Goal: Task Accomplishment & Management: Manage account settings

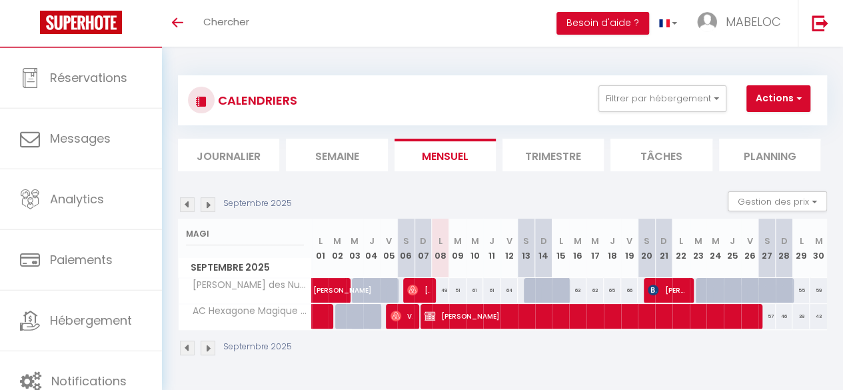
click at [229, 240] on input "MAGI" at bounding box center [245, 234] width 118 height 24
type input "M"
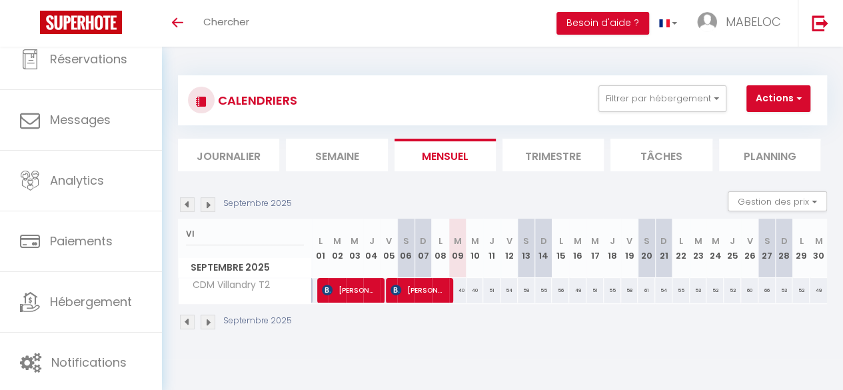
type input "V"
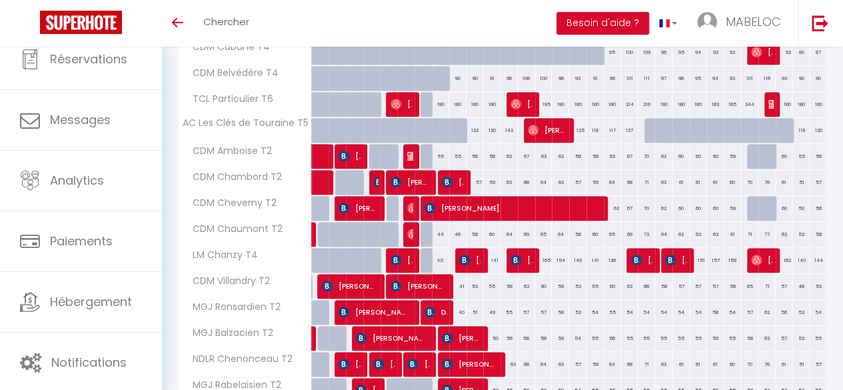
scroll to position [371, 0]
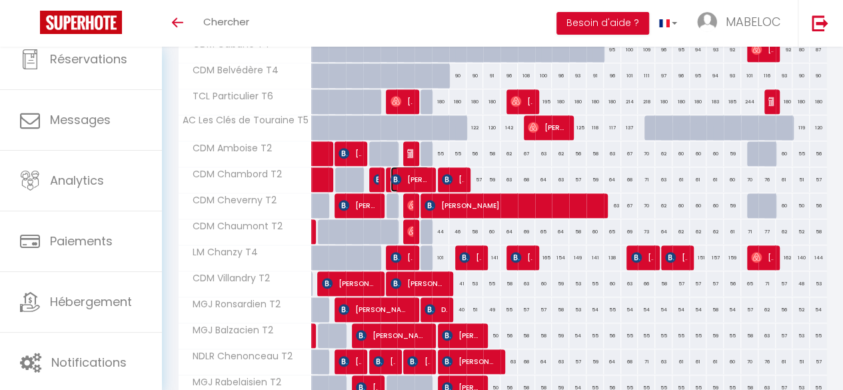
click at [405, 177] on span "[PERSON_NAME]" at bounding box center [410, 179] width 39 height 25
select select "OK"
select select "0"
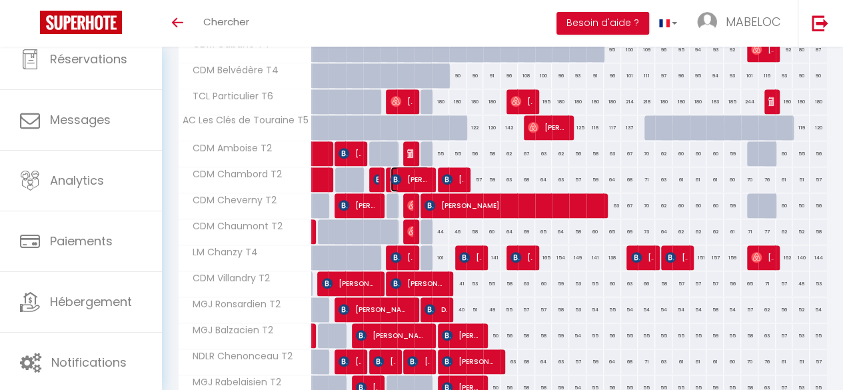
select select "1"
select select
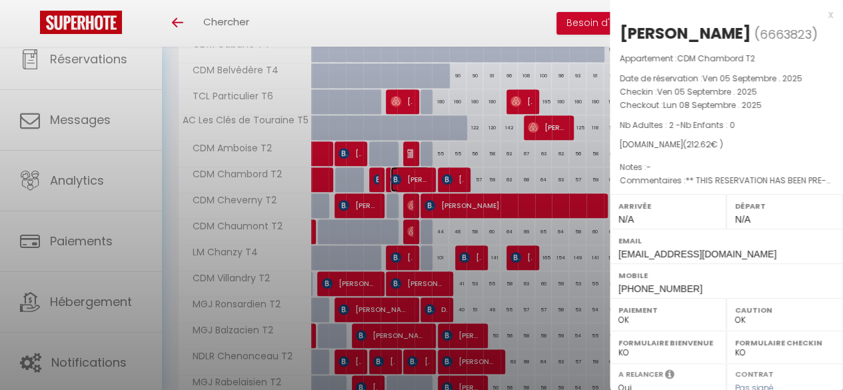
select select "21996"
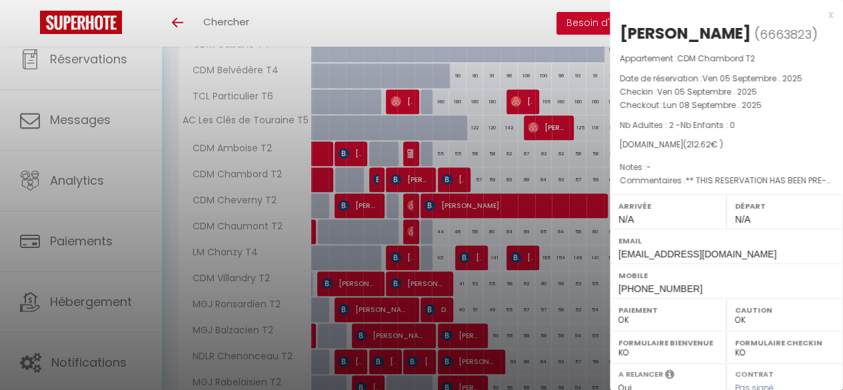
click at [405, 177] on div at bounding box center [421, 195] width 843 height 390
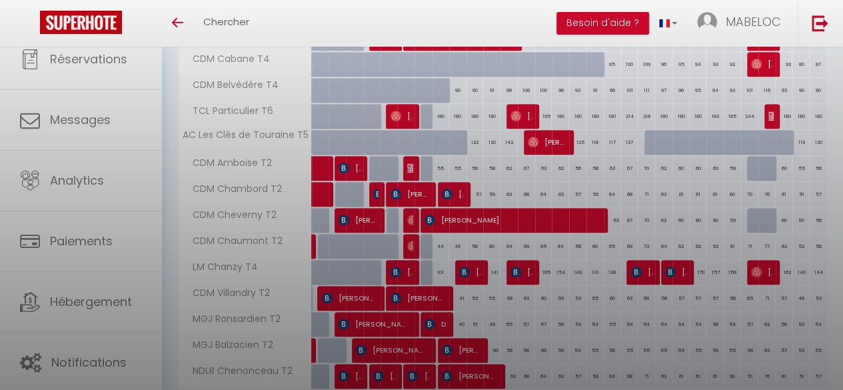
scroll to position [0, 0]
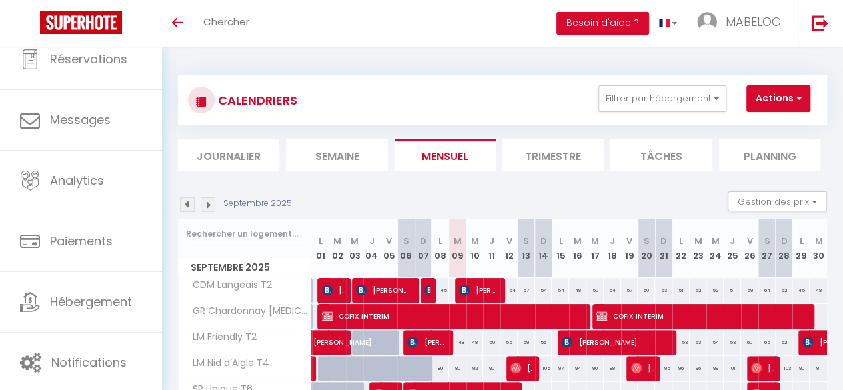
click at [207, 208] on img at bounding box center [208, 204] width 15 height 15
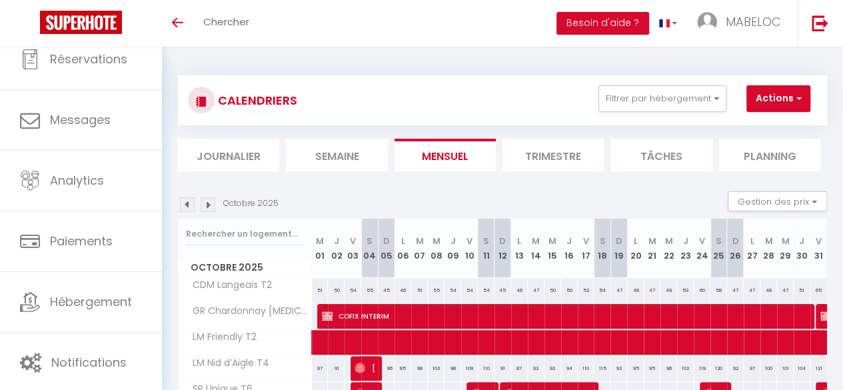
click at [183, 197] on img at bounding box center [187, 204] width 15 height 15
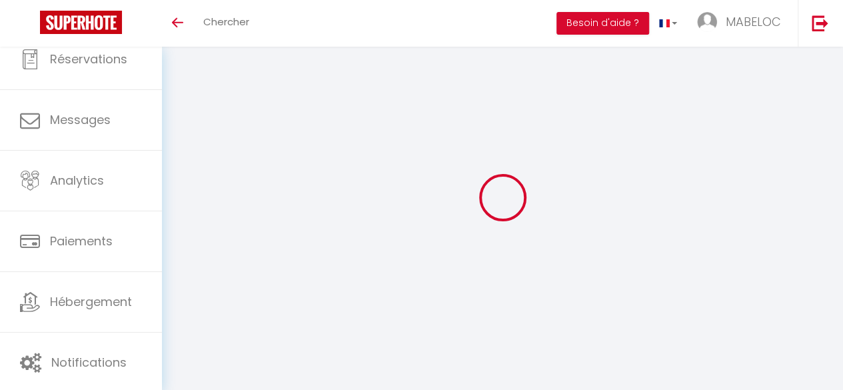
select select "0"
select select "21996"
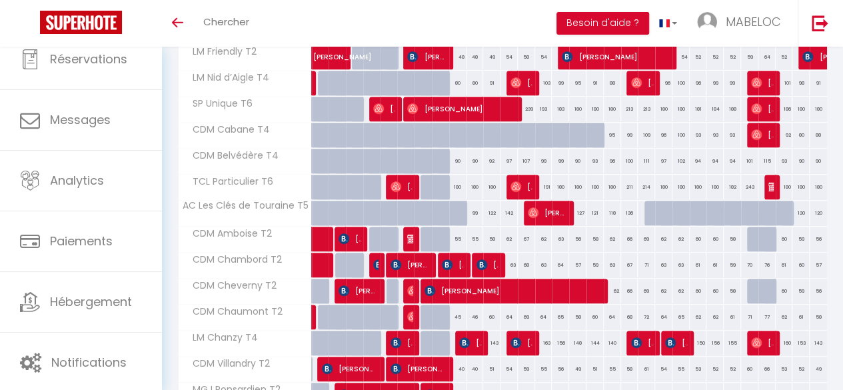
scroll to position [287, 0]
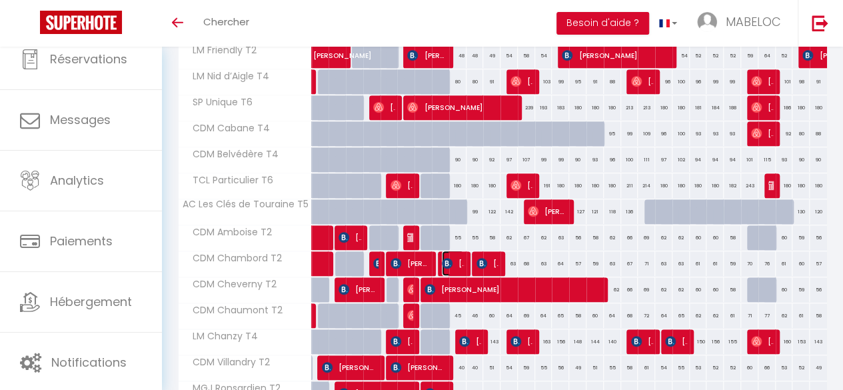
click at [453, 259] on span "[PERSON_NAME] [PERSON_NAME]" at bounding box center [453, 263] width 22 height 25
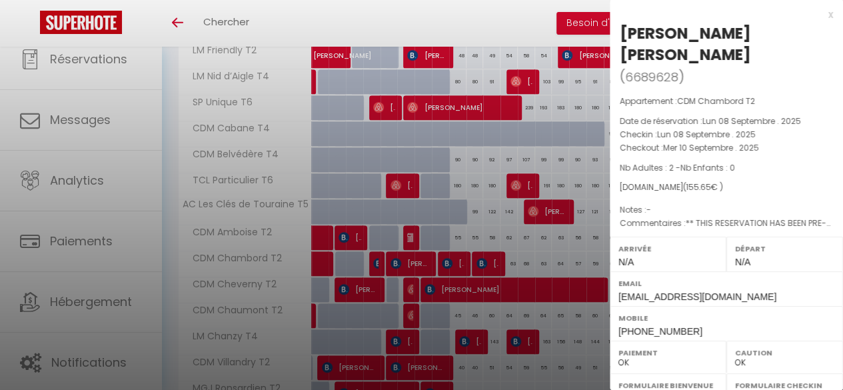
drag, startPoint x: 806, startPoint y: 32, endPoint x: 622, endPoint y: 31, distance: 184.0
click at [622, 31] on div "[PERSON_NAME] [PERSON_NAME]" at bounding box center [726, 44] width 213 height 43
copy div "[PERSON_NAME] [PERSON_NAME]"
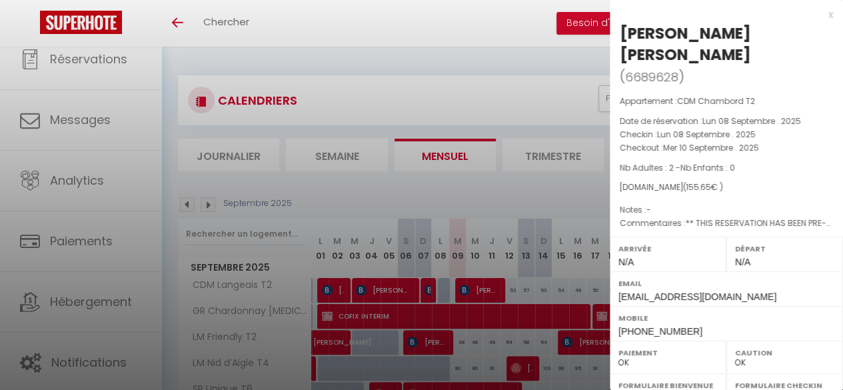
click at [93, 47] on div at bounding box center [421, 195] width 843 height 390
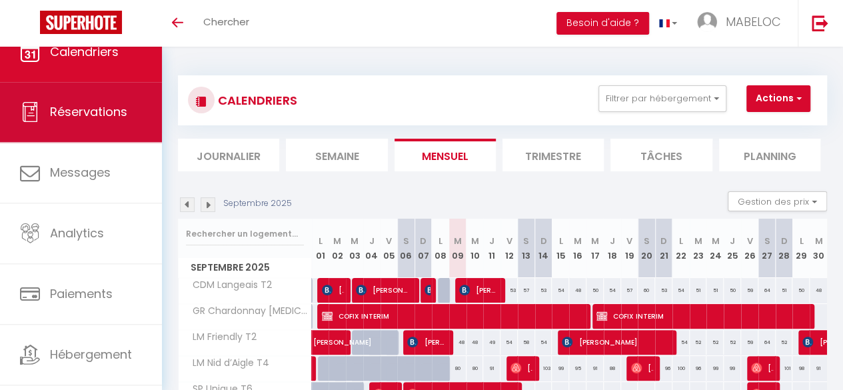
click at [81, 134] on link "Réservations" at bounding box center [81, 112] width 162 height 60
select select "not_cancelled"
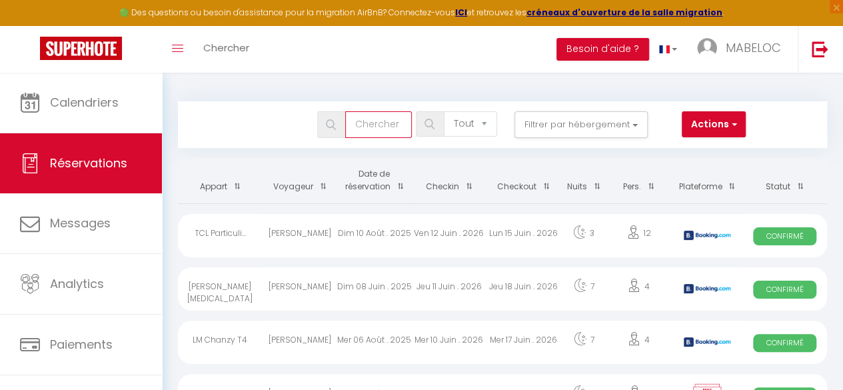
click at [391, 115] on input "text" at bounding box center [378, 124] width 67 height 27
paste input "[PERSON_NAME] [PERSON_NAME]"
type input "[PERSON_NAME] [PERSON_NAME]"
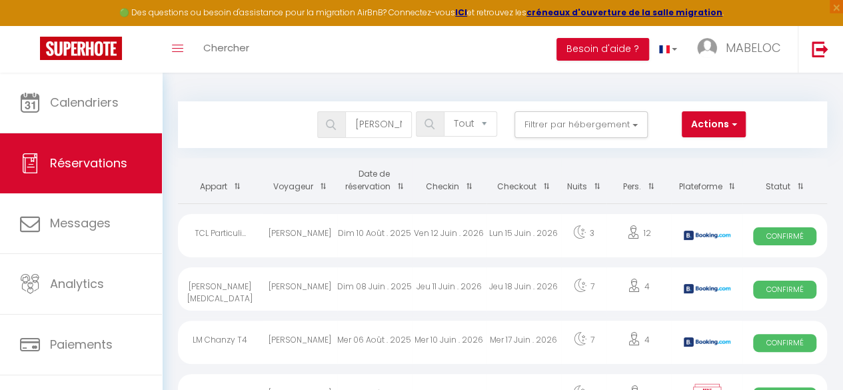
click at [336, 124] on img at bounding box center [331, 124] width 10 height 11
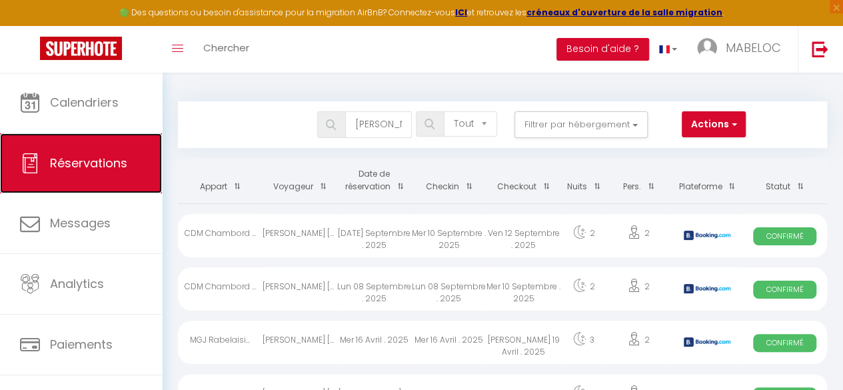
click at [95, 151] on link "Réservations" at bounding box center [81, 163] width 162 height 60
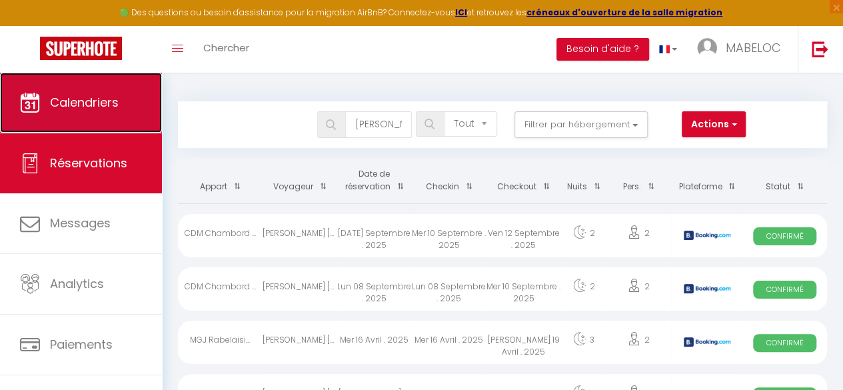
click at [108, 97] on span "Calendriers" at bounding box center [84, 102] width 69 height 17
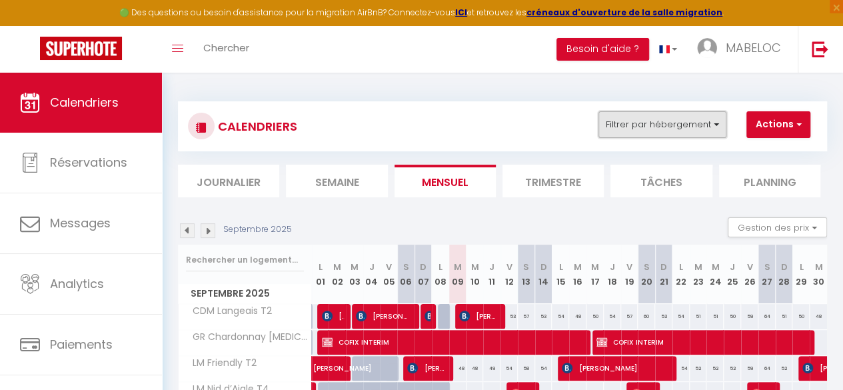
click at [691, 130] on button "Filtrer par hébergement" at bounding box center [663, 124] width 128 height 27
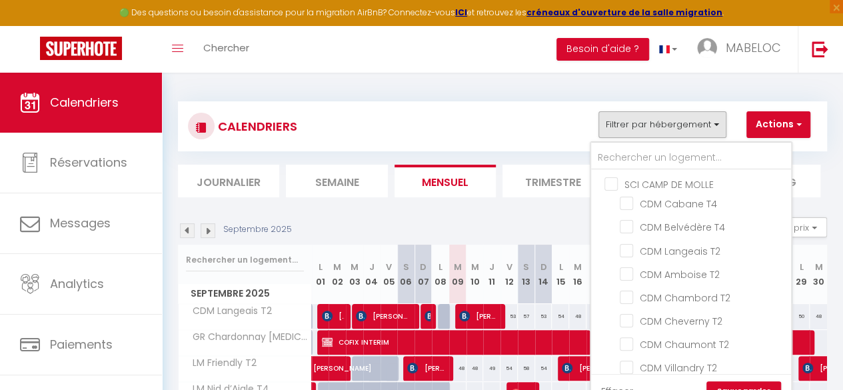
click at [691, 182] on input "SCI CAMP DE MOLLE" at bounding box center [705, 183] width 200 height 13
checkbox input "true"
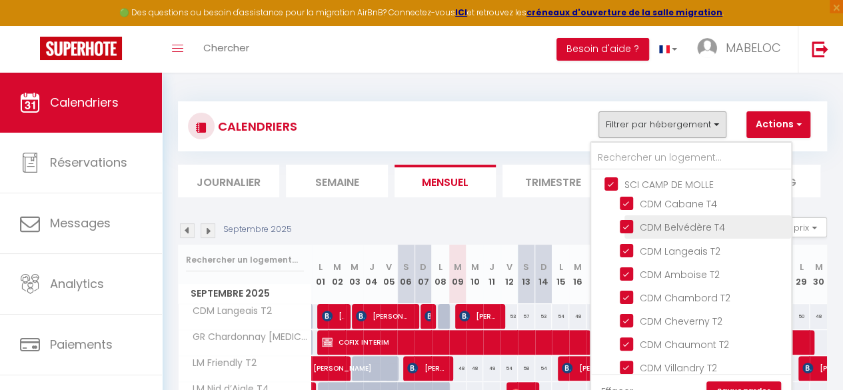
checkbox input "true"
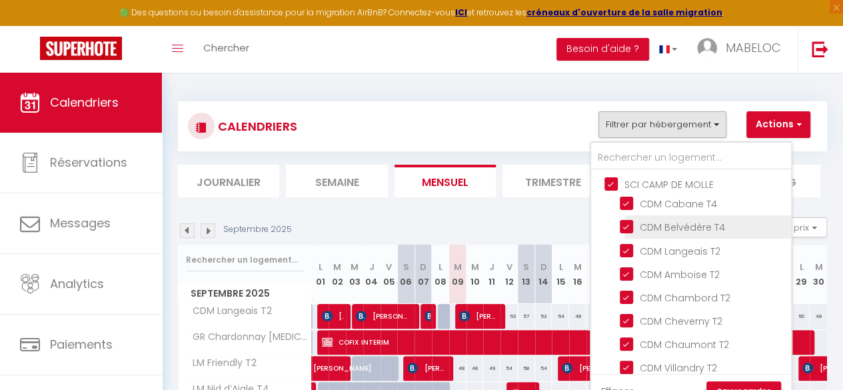
checkbox input "true"
checkbox input "false"
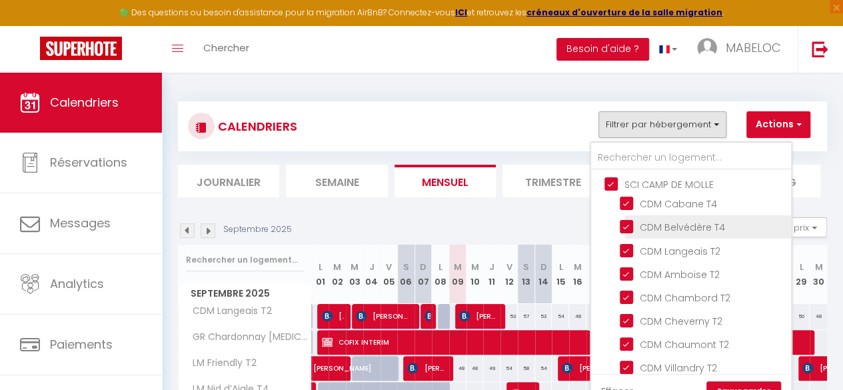
checkbox input "false"
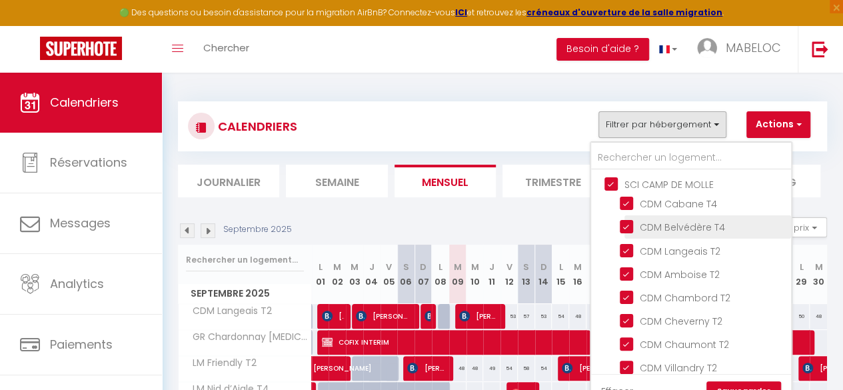
checkbox input "false"
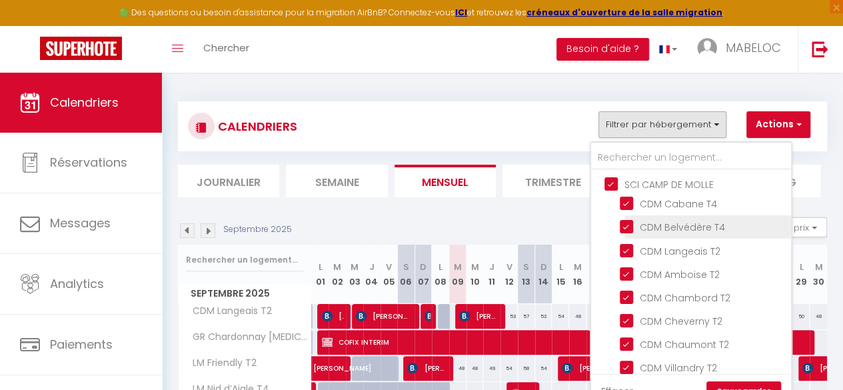
checkbox input "false"
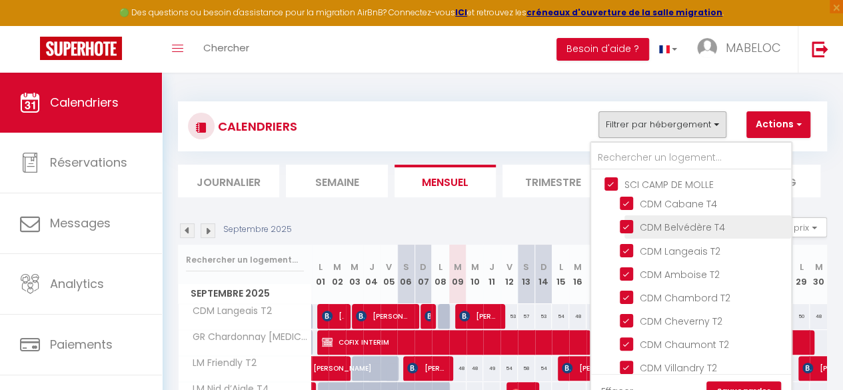
checkbox input "false"
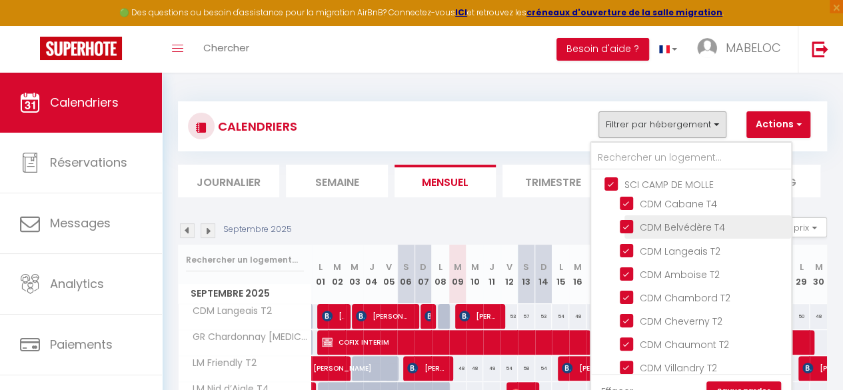
checkbox input "false"
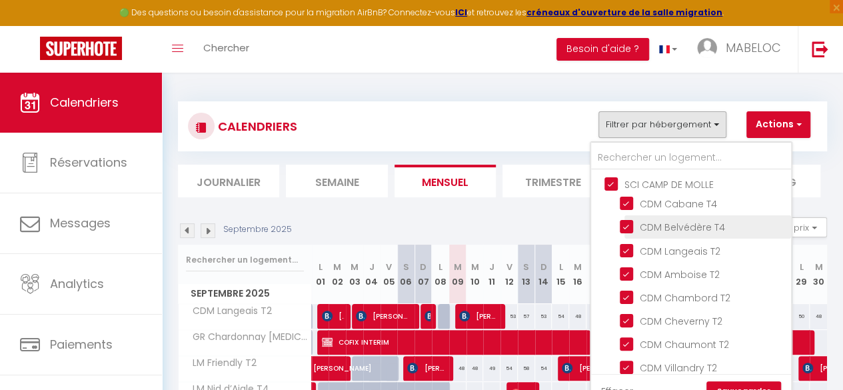
checkbox input "false"
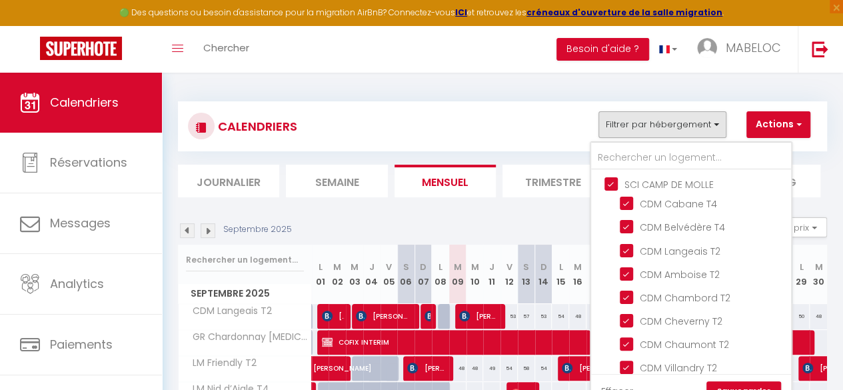
click at [731, 385] on link "Sauvegarder" at bounding box center [744, 391] width 75 height 20
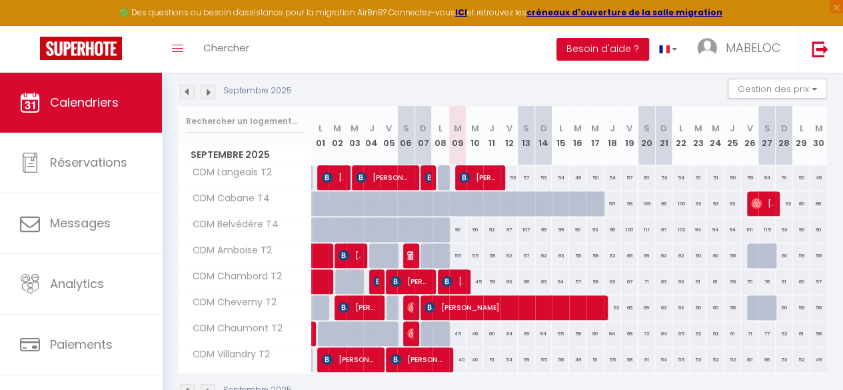
scroll to position [139, 0]
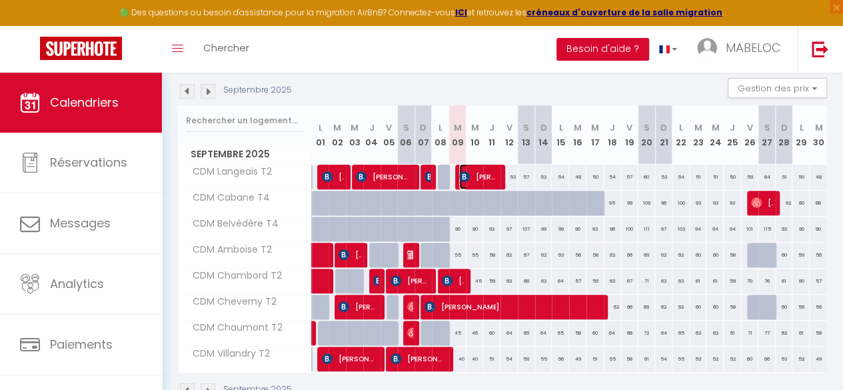
click at [469, 177] on span "[PERSON_NAME]" at bounding box center [478, 176] width 39 height 25
select select "OK"
select select "1"
select select "0"
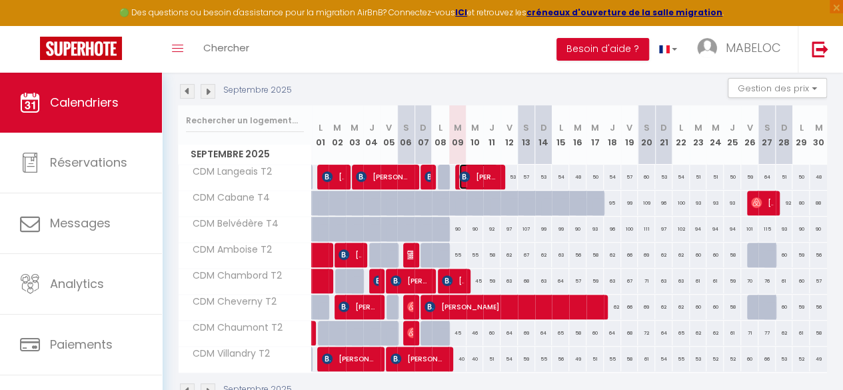
select select "1"
select select
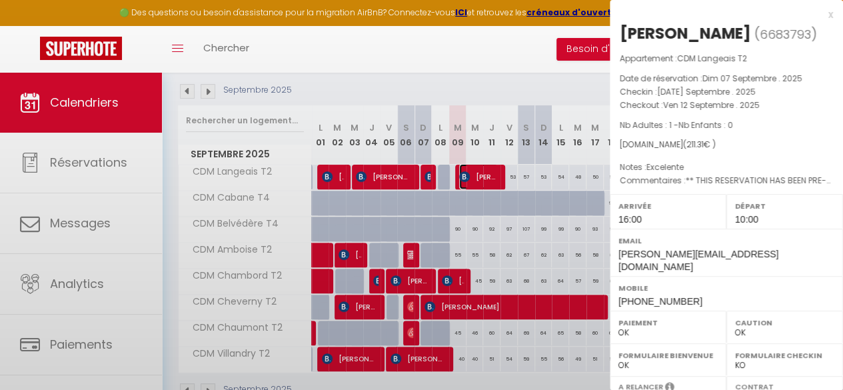
select select "21996"
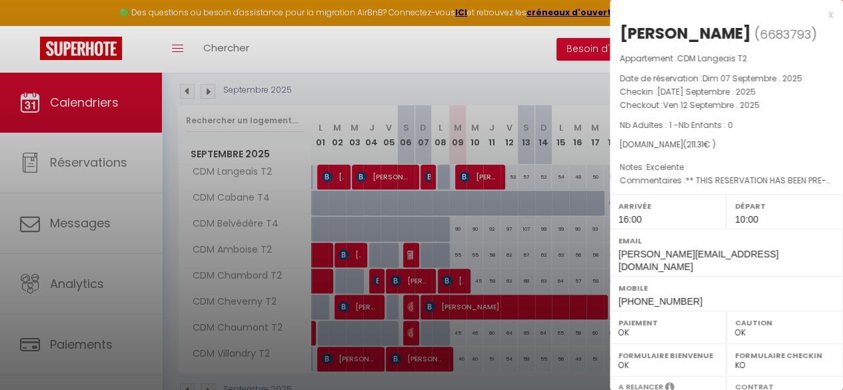
click at [469, 177] on div at bounding box center [421, 195] width 843 height 390
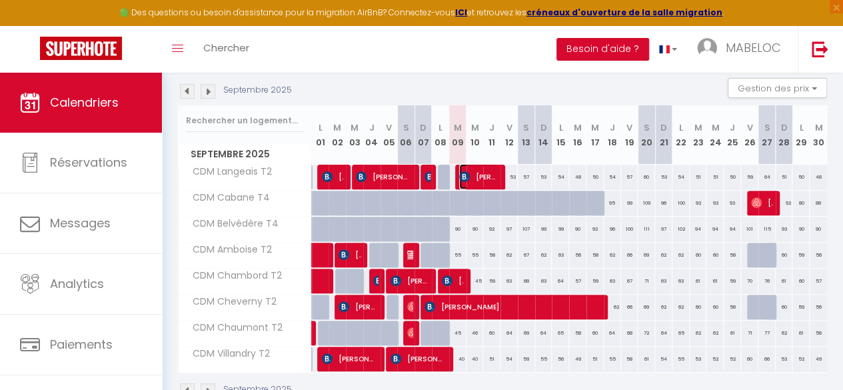
click at [469, 177] on span "[PERSON_NAME]" at bounding box center [478, 176] width 39 height 25
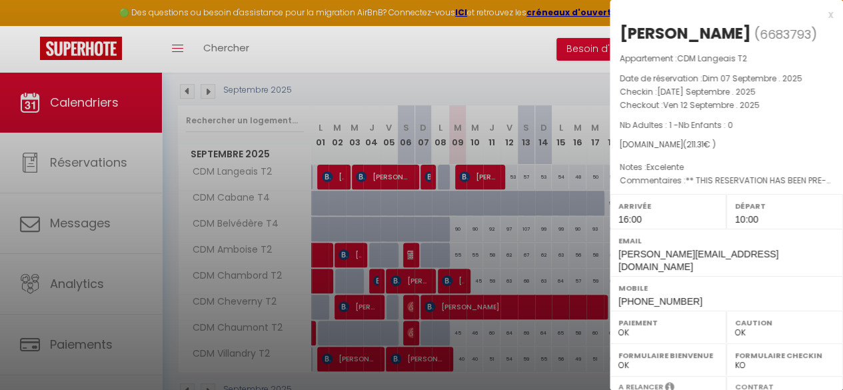
drag, startPoint x: 731, startPoint y: 34, endPoint x: 617, endPoint y: 42, distance: 114.3
click at [617, 42] on div "[PERSON_NAME] ( 6683793 ) Appartement : CDM Langeais T2 Date de réservation : D…" at bounding box center [726, 318] width 233 height 591
copy div "[PERSON_NAME]"
click at [124, 155] on div at bounding box center [421, 195] width 843 height 390
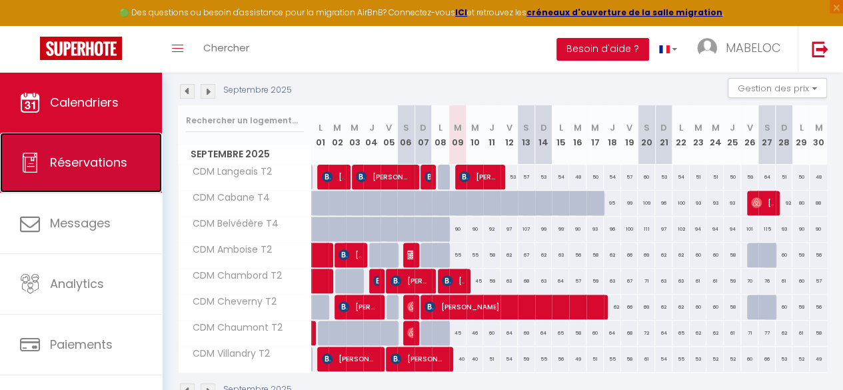
click at [108, 161] on span "Réservations" at bounding box center [88, 162] width 77 height 17
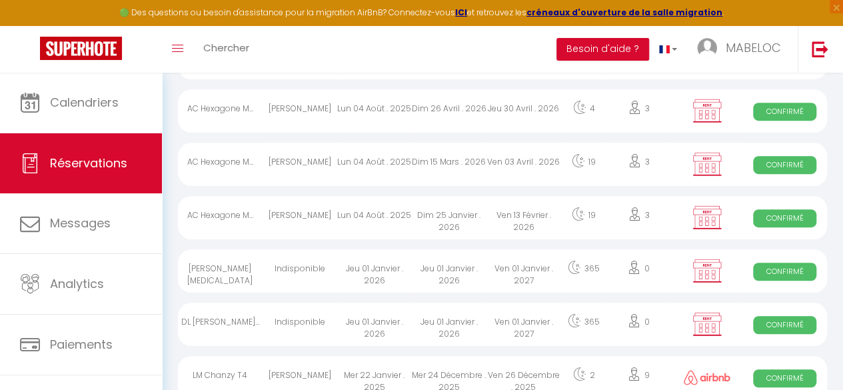
scroll to position [815, 0]
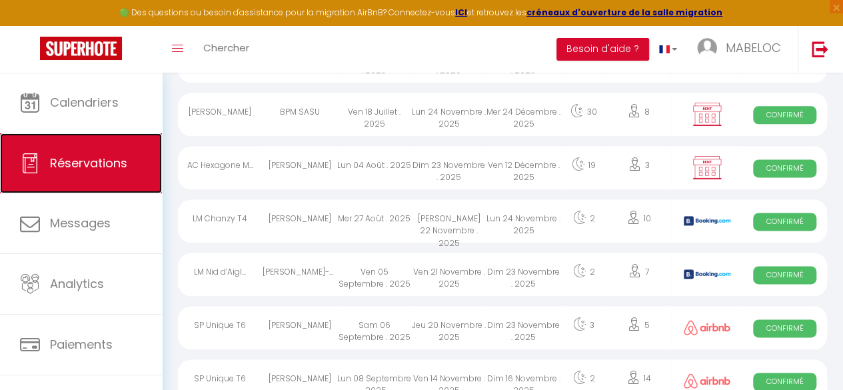
click at [101, 165] on span "Réservations" at bounding box center [88, 163] width 77 height 17
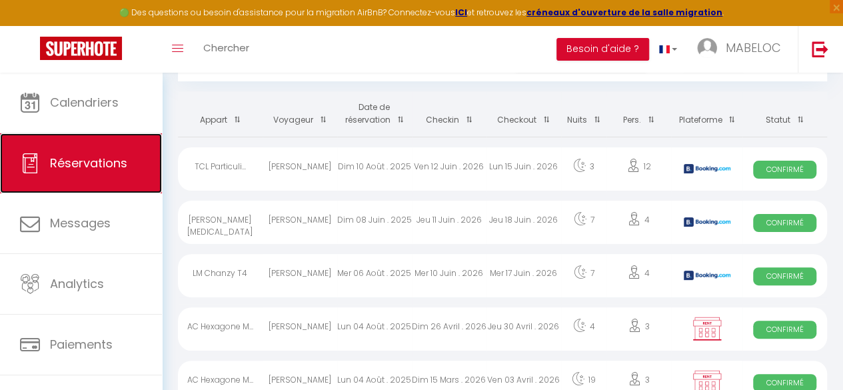
scroll to position [0, 0]
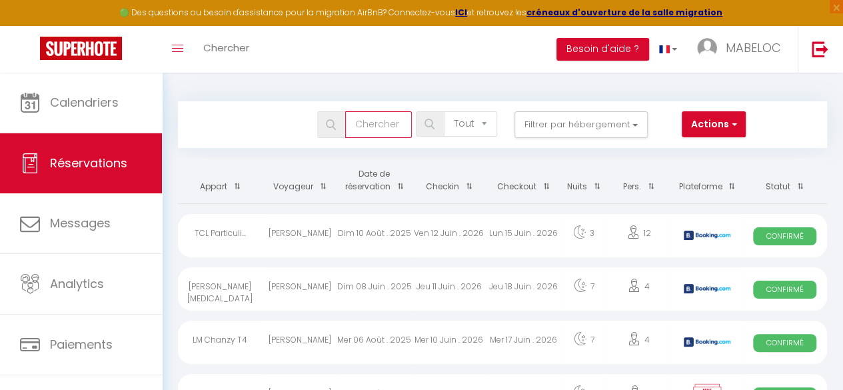
click at [372, 115] on input "text" at bounding box center [378, 124] width 67 height 27
paste input "[PERSON_NAME]"
type input "[PERSON_NAME]"
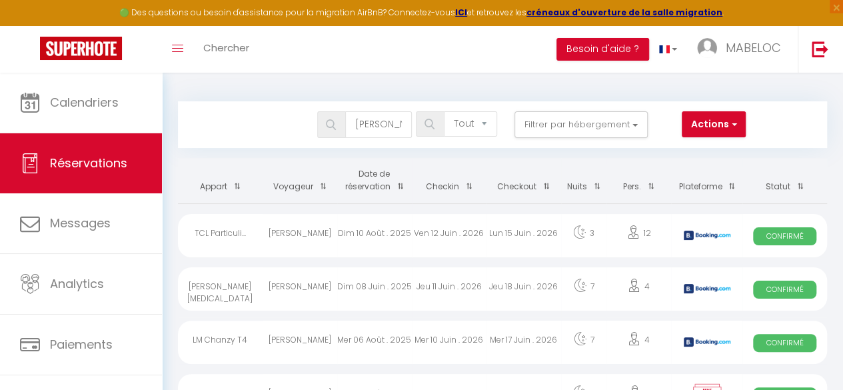
click at [332, 123] on img at bounding box center [331, 124] width 10 height 11
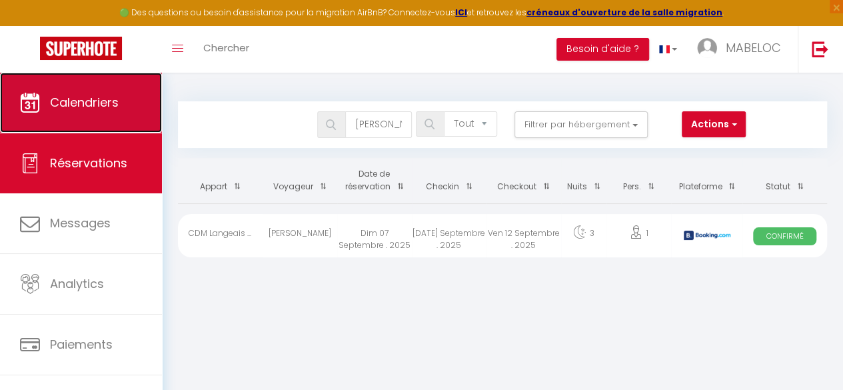
click at [77, 109] on span "Calendriers" at bounding box center [84, 102] width 69 height 17
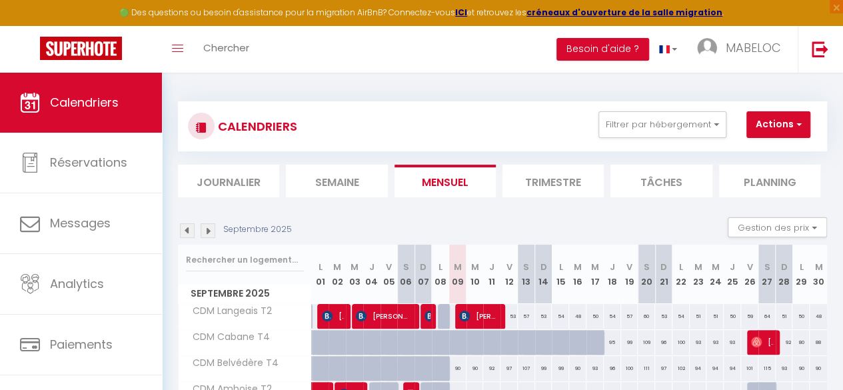
scroll to position [184, 0]
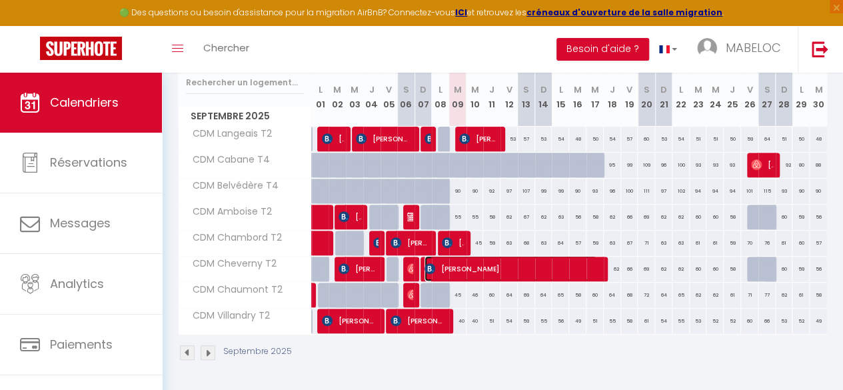
click at [461, 261] on span "[PERSON_NAME]" at bounding box center [511, 268] width 172 height 25
select select "OK"
select select "0"
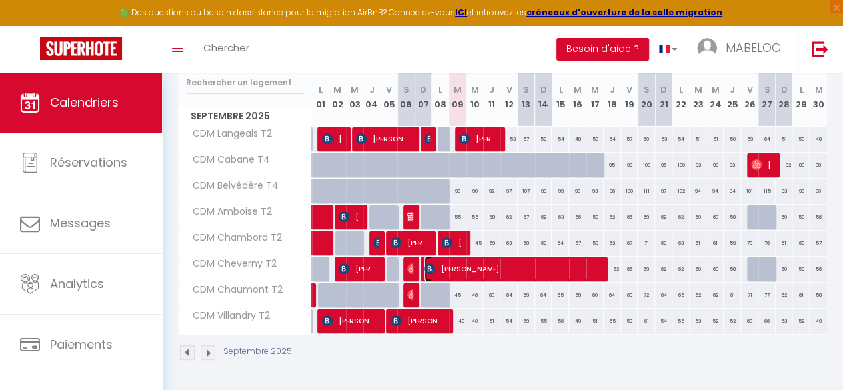
select select "1"
select select
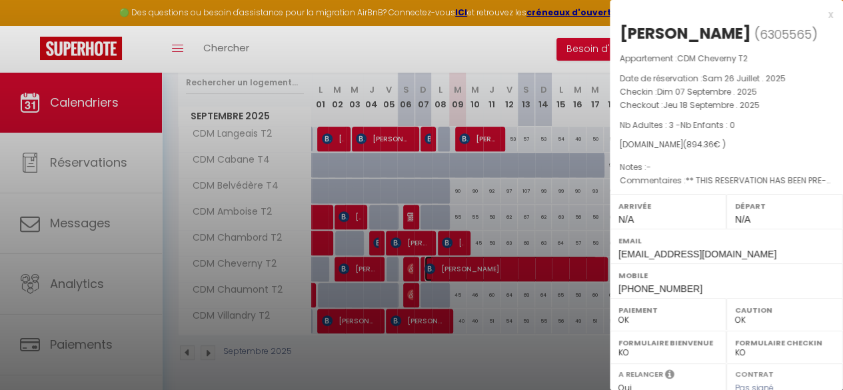
select select "21996"
click at [461, 261] on div at bounding box center [421, 195] width 843 height 390
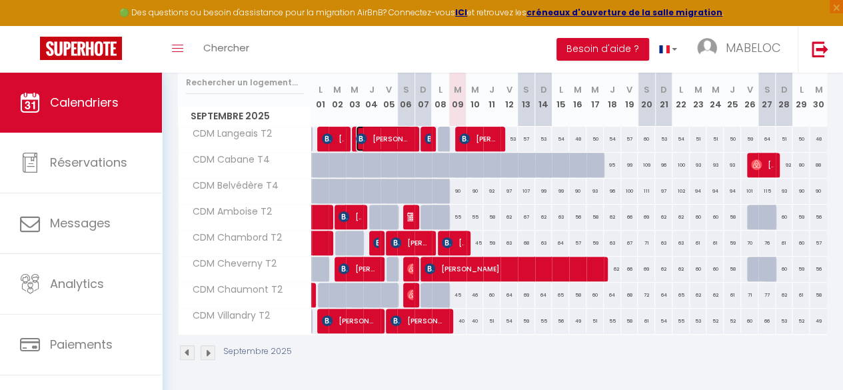
click at [383, 126] on span "[PERSON_NAME]" at bounding box center [383, 138] width 55 height 25
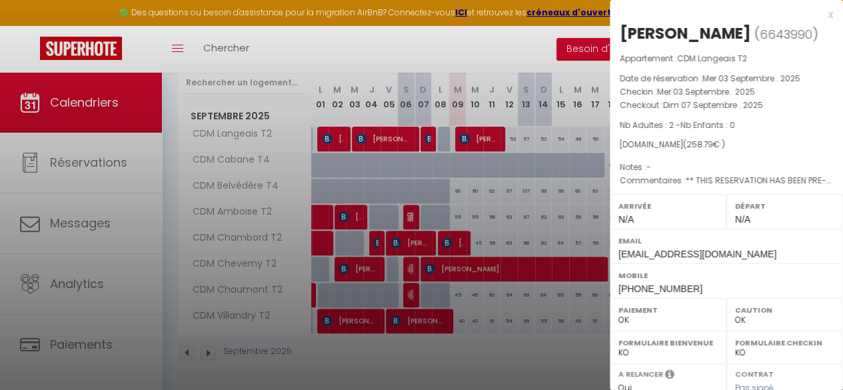
click at [383, 123] on div at bounding box center [421, 195] width 843 height 390
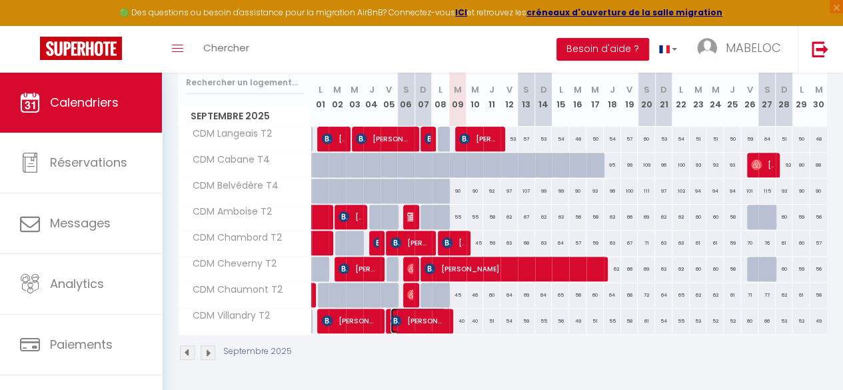
click at [415, 315] on span "[PERSON_NAME] [PERSON_NAME]" at bounding box center [418, 320] width 55 height 25
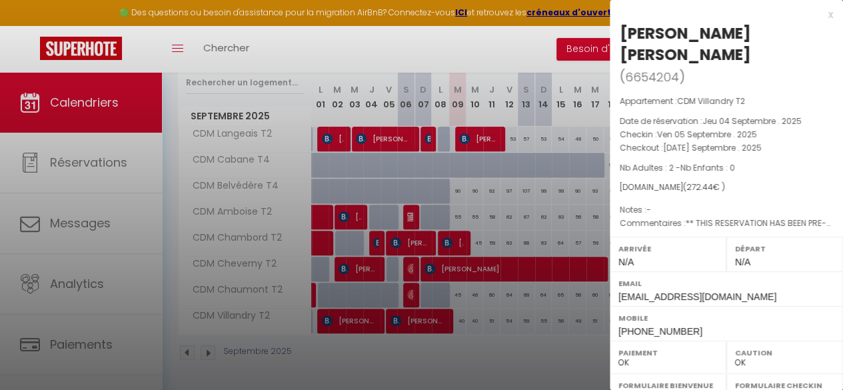
drag, startPoint x: 763, startPoint y: 29, endPoint x: 620, endPoint y: 38, distance: 143.0
click at [620, 38] on div "[PERSON_NAME] [PERSON_NAME]" at bounding box center [726, 44] width 213 height 43
copy div "[PERSON_NAME] [PERSON_NAME]"
